Goal: Information Seeking & Learning: Learn about a topic

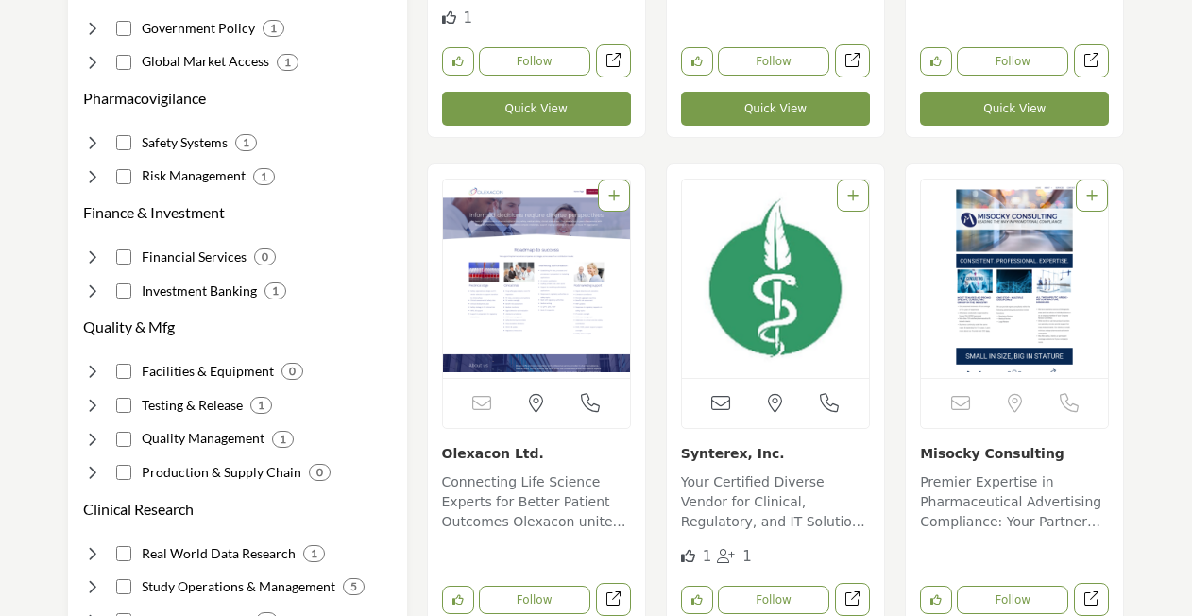
scroll to position [880, 0]
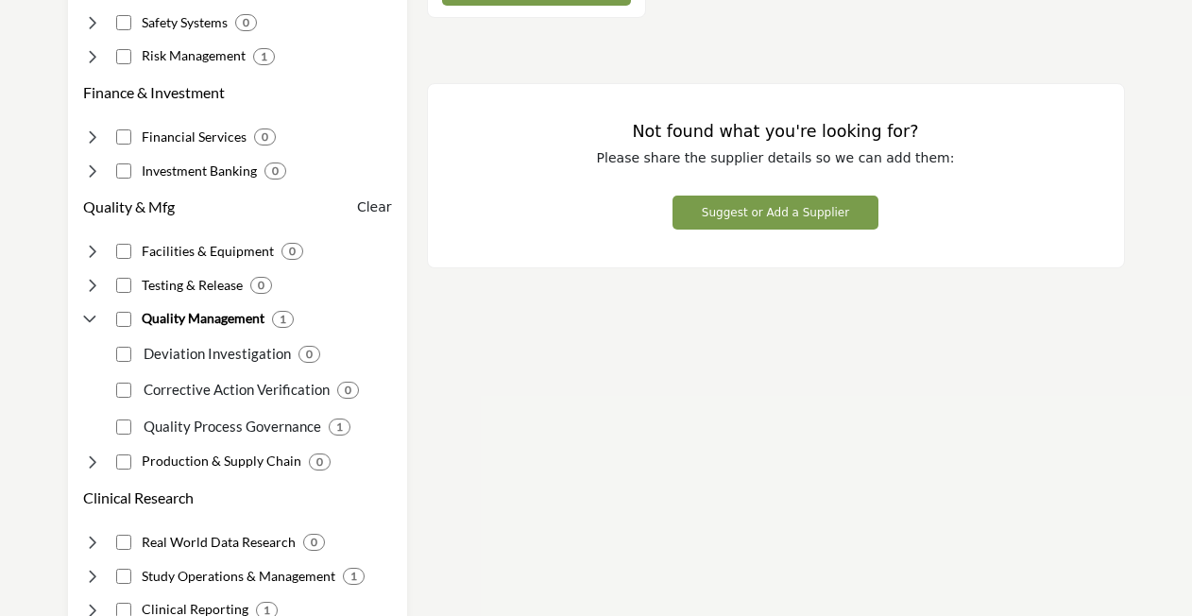
scroll to position [1085, 0]
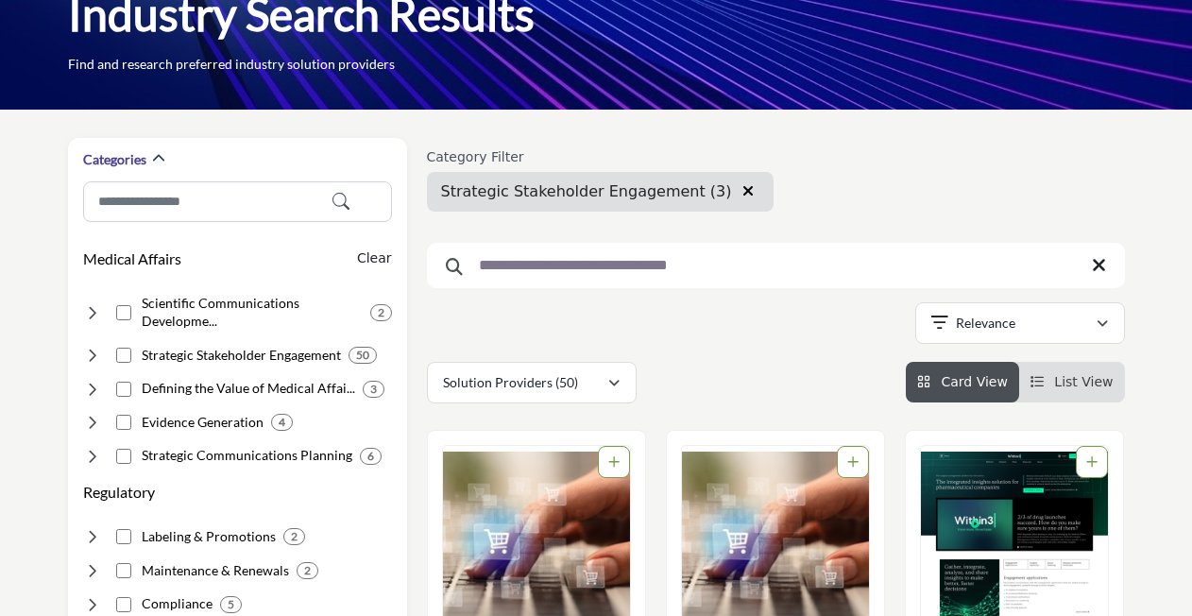
scroll to position [130, 0]
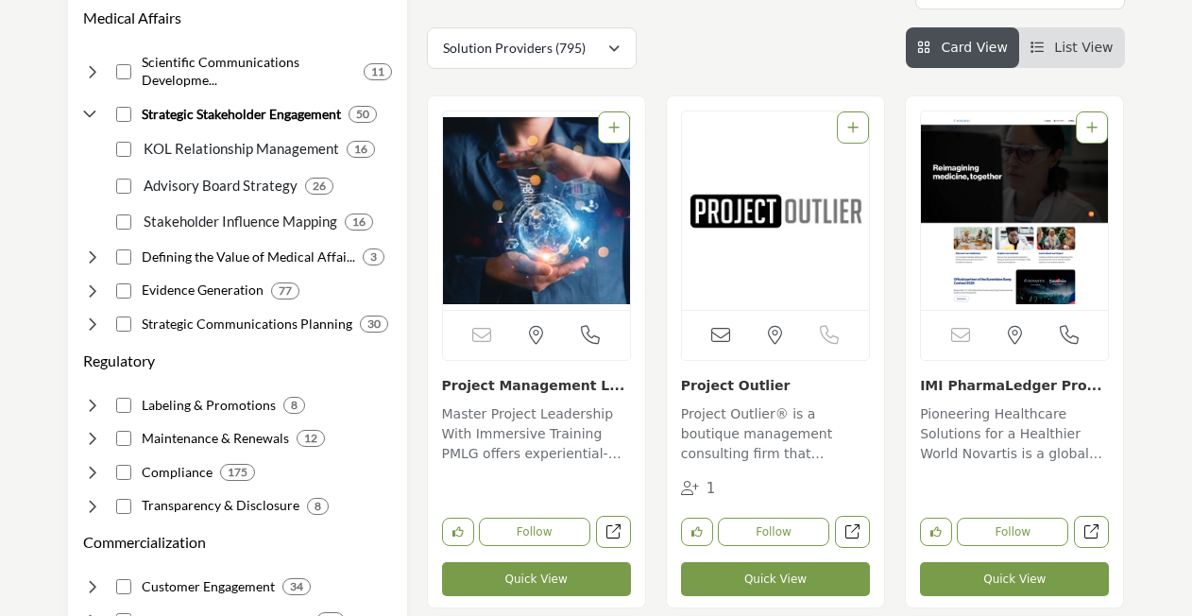
scroll to position [387, 0]
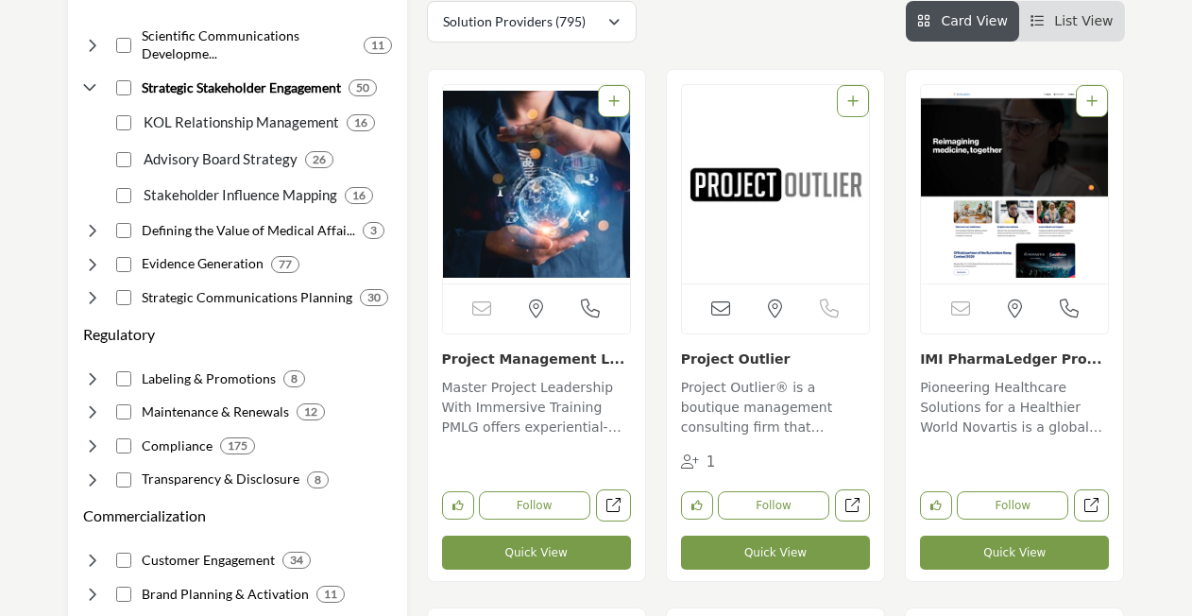
click at [528, 366] on link "Project Management L..." at bounding box center [533, 358] width 183 height 15
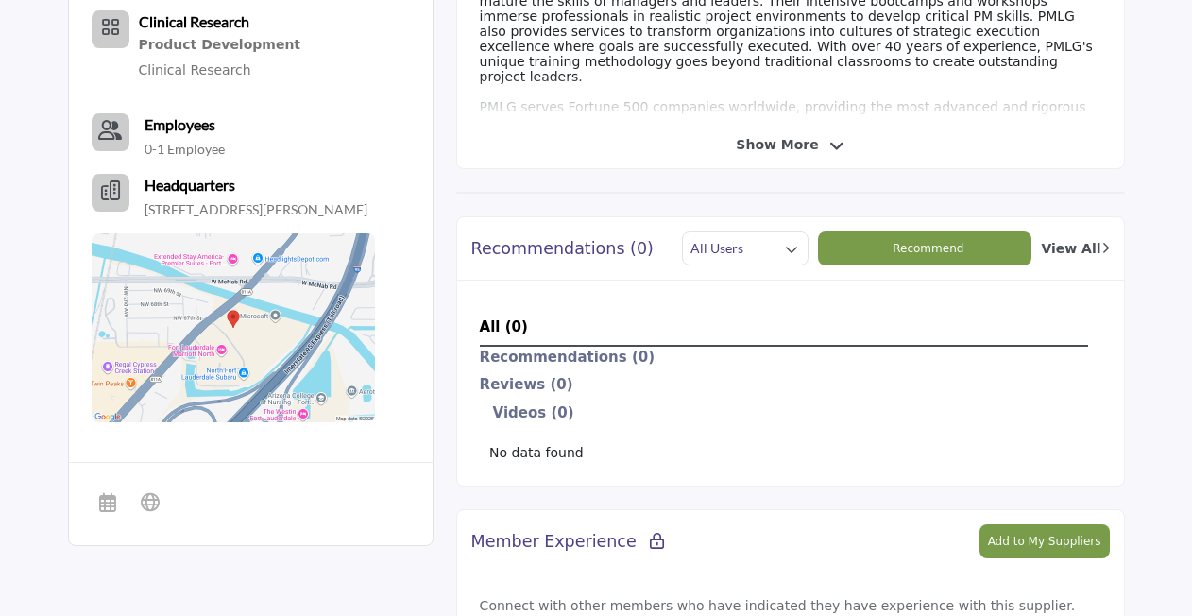
scroll to position [682, 0]
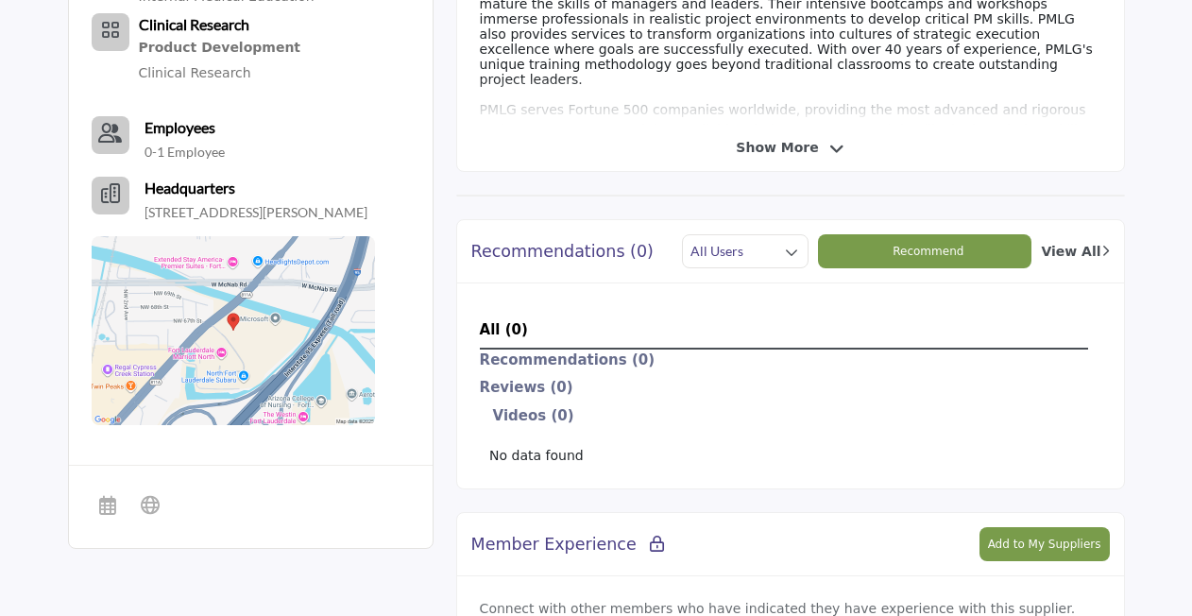
click at [817, 142] on span "Show More" at bounding box center [790, 148] width 108 height 20
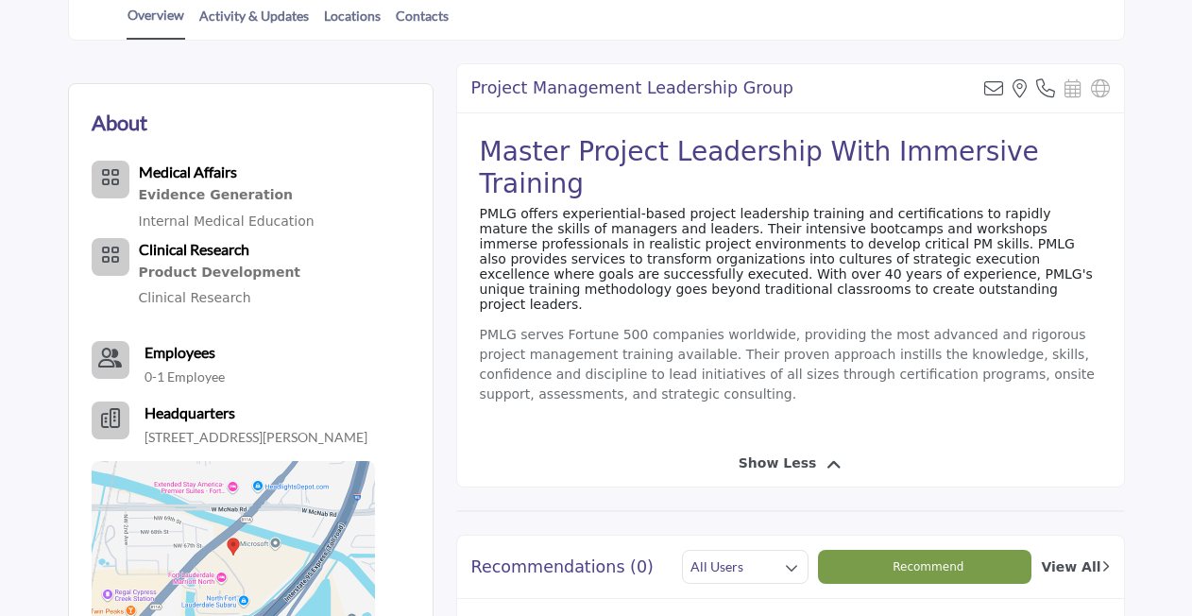
scroll to position [447, 0]
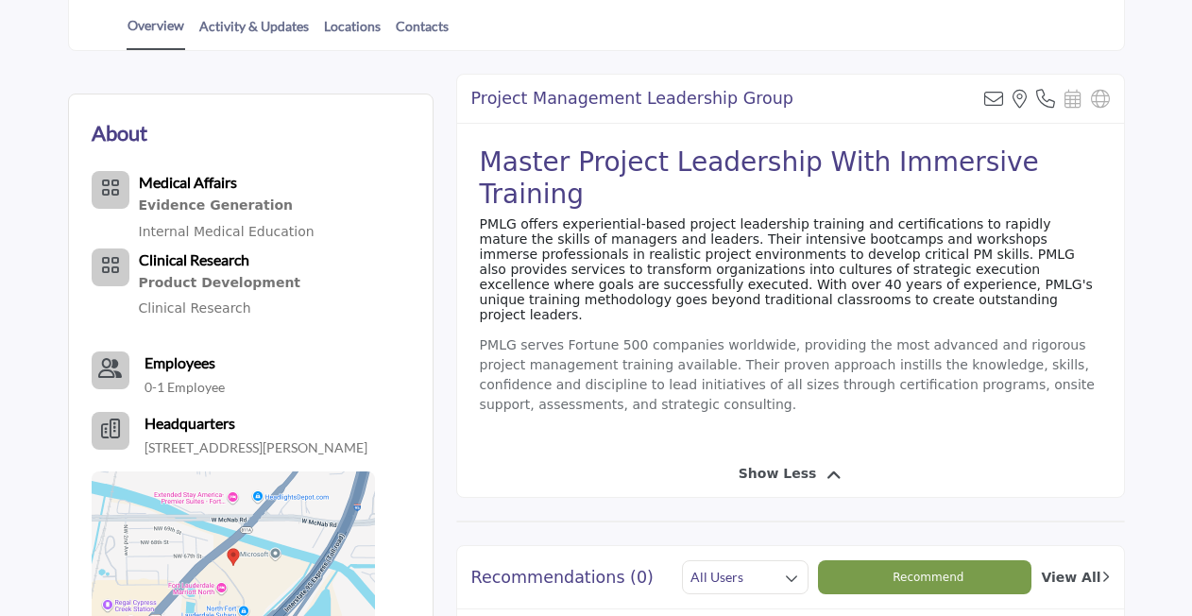
click at [951, 571] on span "Recommend" at bounding box center [928, 577] width 71 height 13
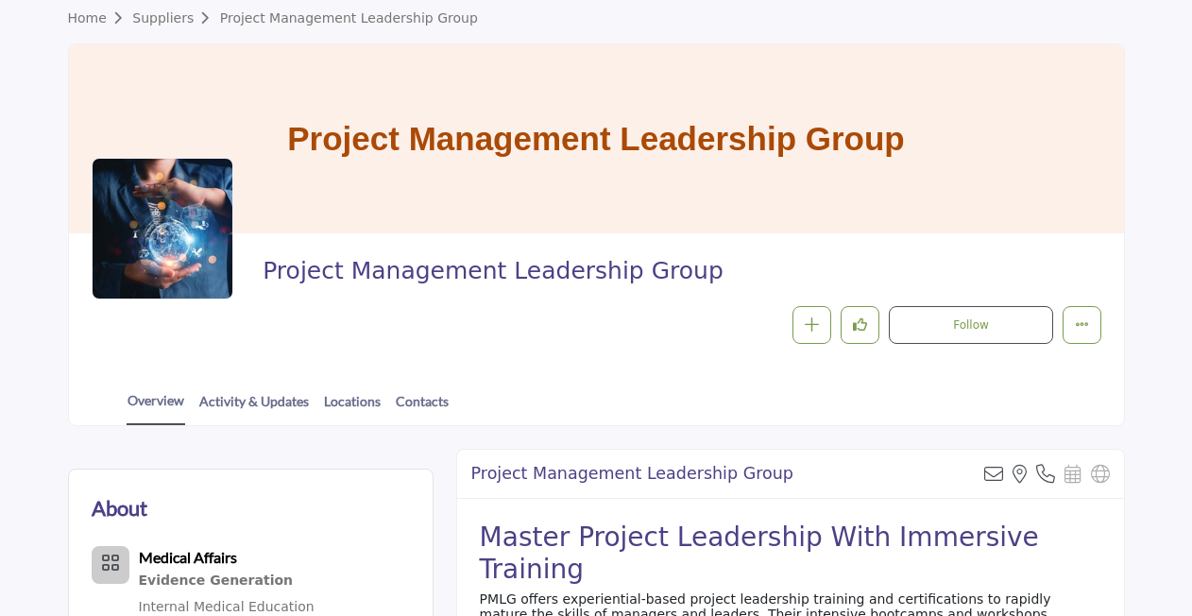
scroll to position [61, 0]
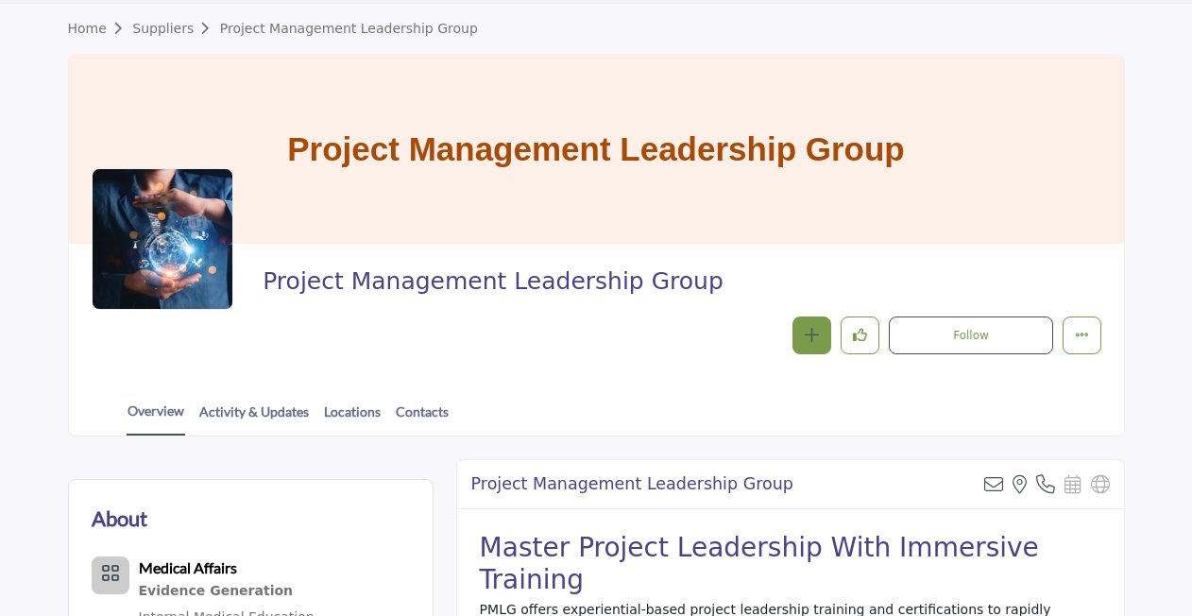
click at [809, 330] on icon "button" at bounding box center [812, 335] width 14 height 14
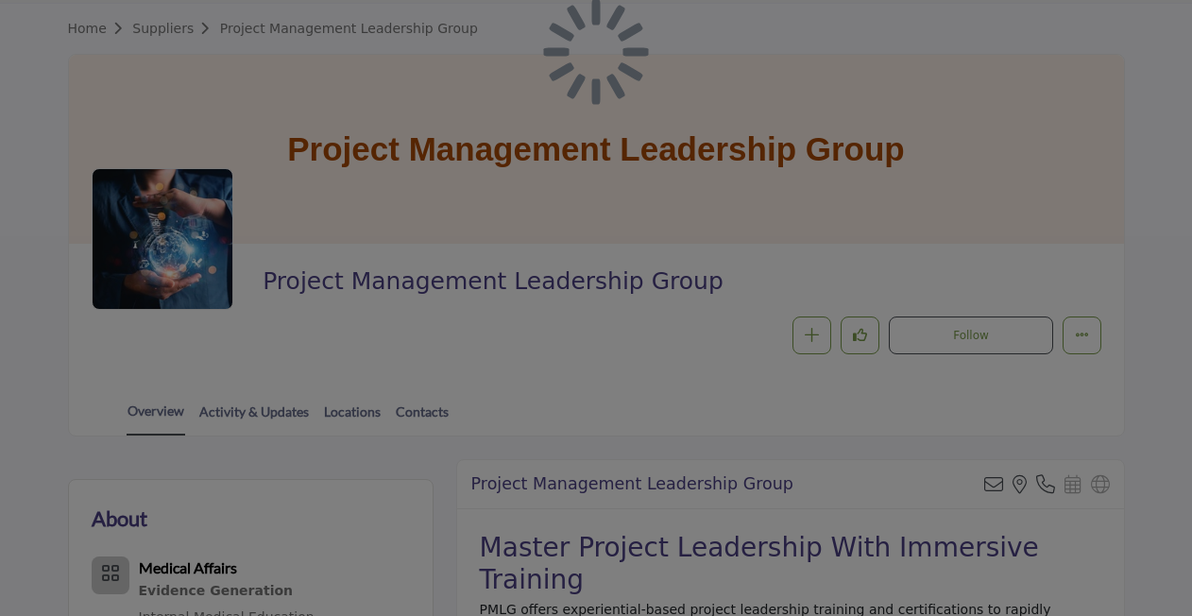
scroll to position [61, 0]
